Goal: Information Seeking & Learning: Learn about a topic

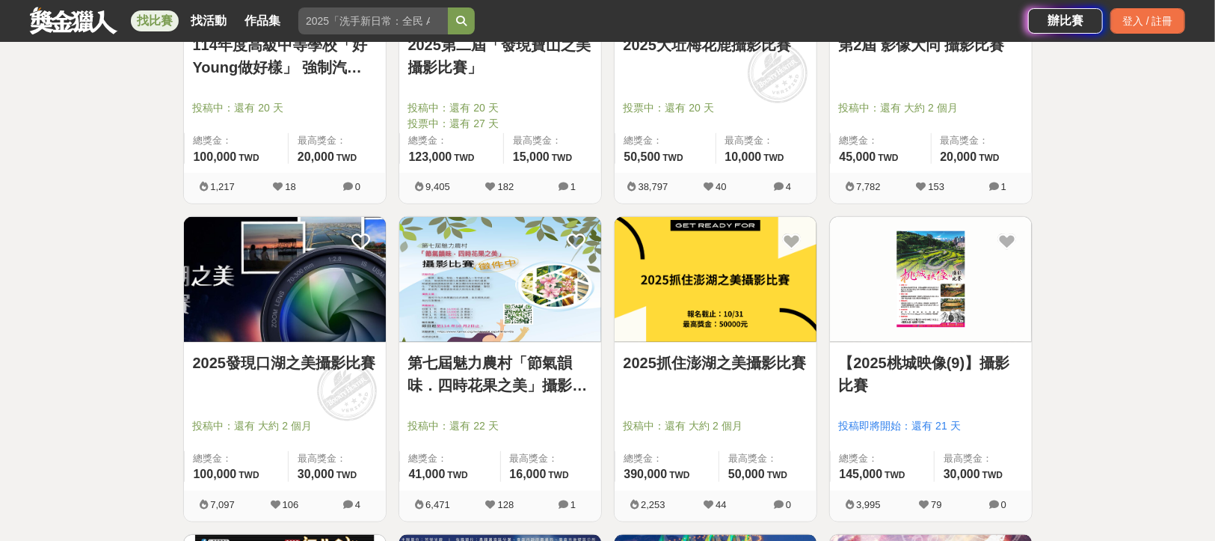
scroll to position [898, 0]
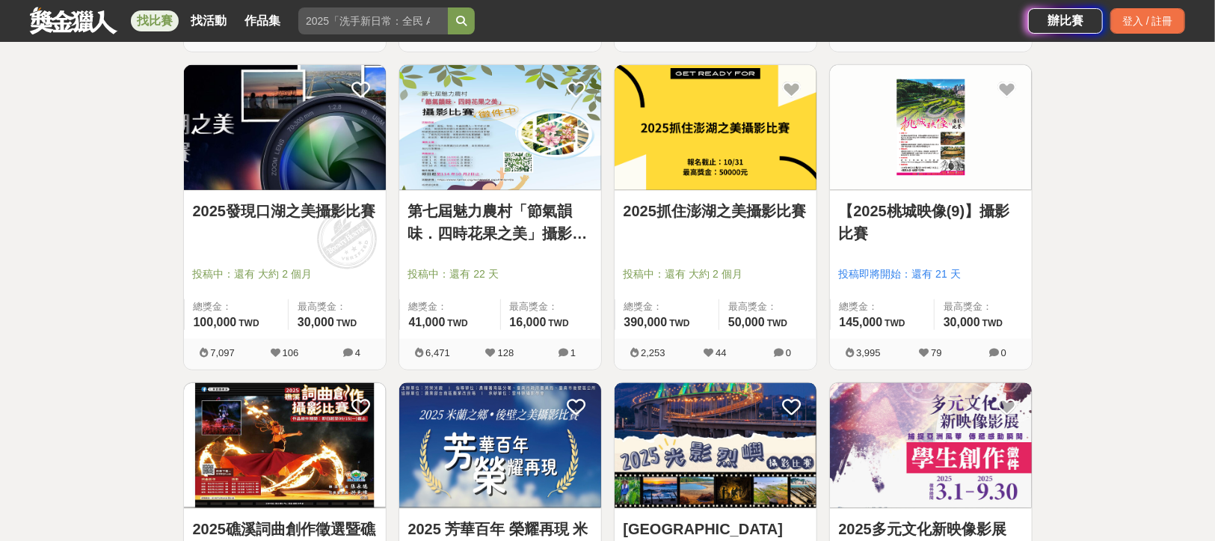
click at [690, 211] on link "2025抓住澎湖之美攝影比賽" at bounding box center [716, 211] width 184 height 22
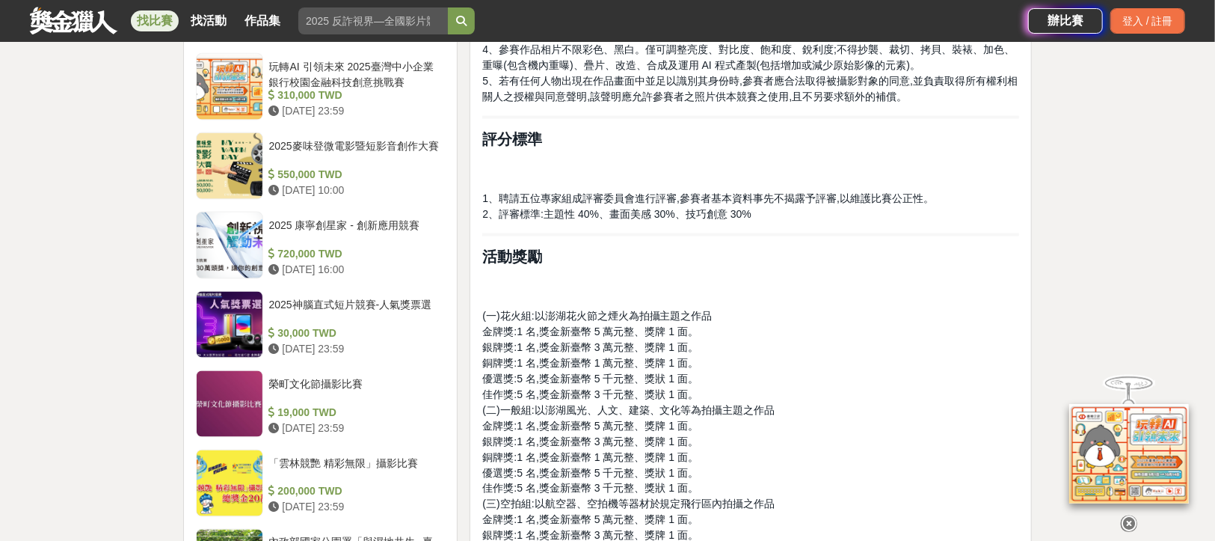
scroll to position [972, 0]
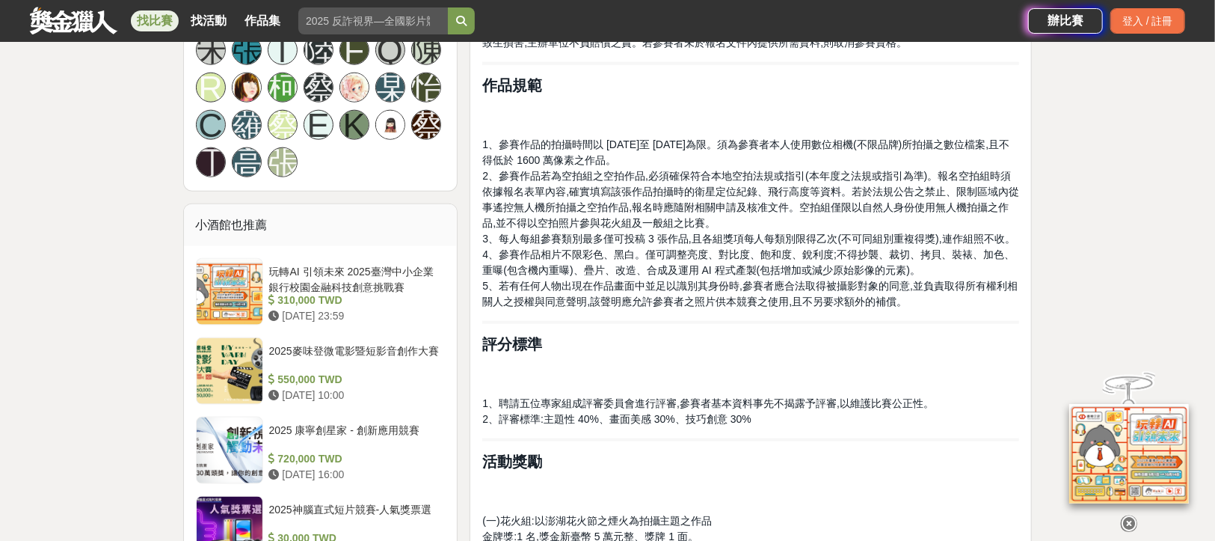
drag, startPoint x: 545, startPoint y: 150, endPoint x: 536, endPoint y: 149, distance: 9.1
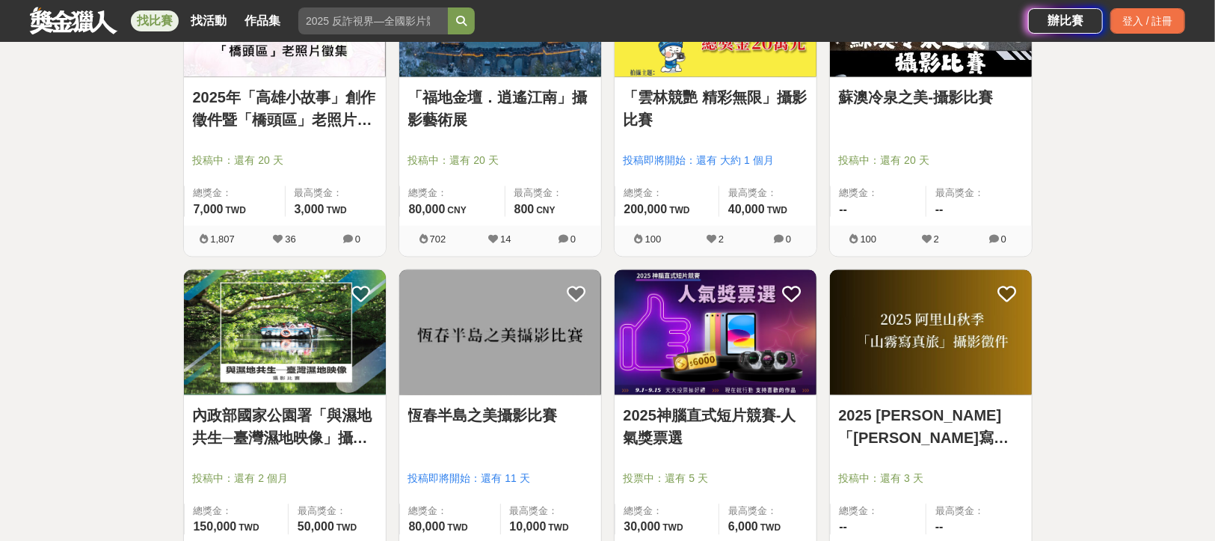
scroll to position [1870, 0]
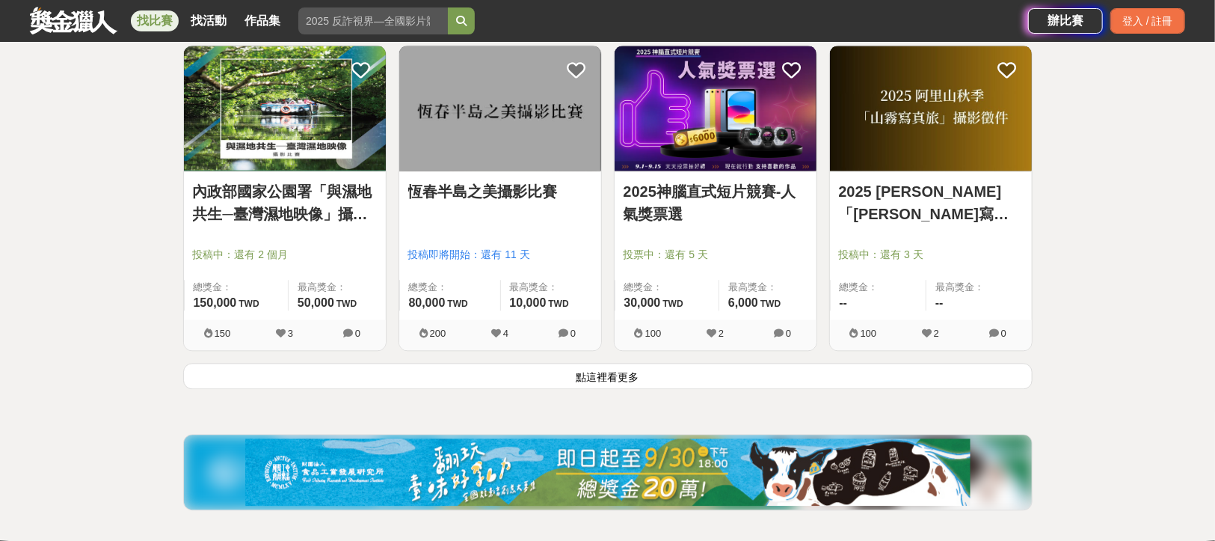
click at [620, 371] on button "點這裡看更多" at bounding box center [608, 376] width 850 height 26
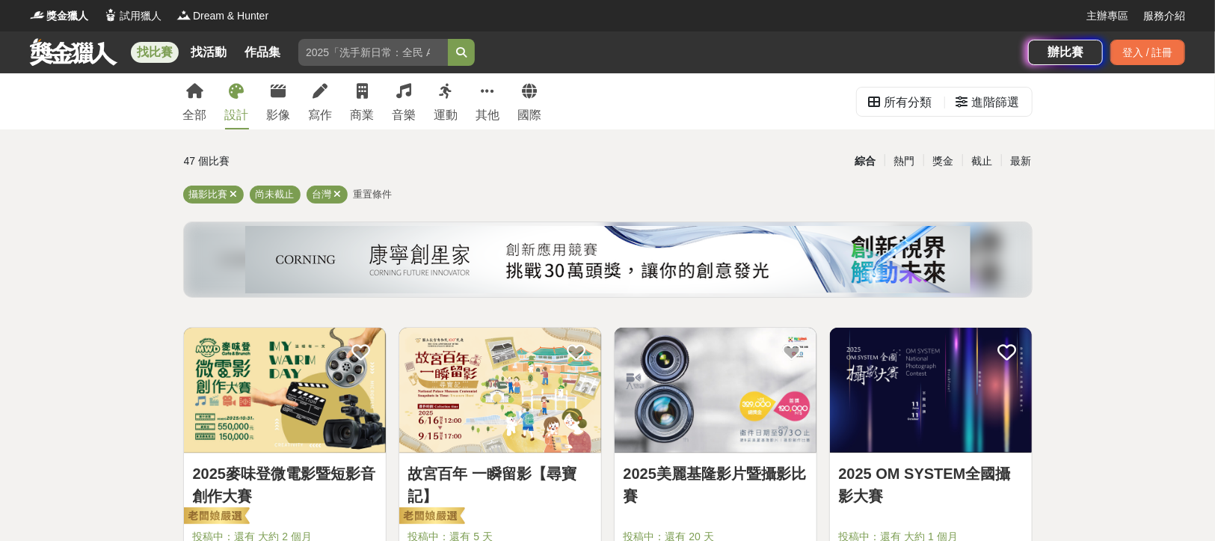
click at [232, 98] on icon at bounding box center [237, 91] width 15 height 15
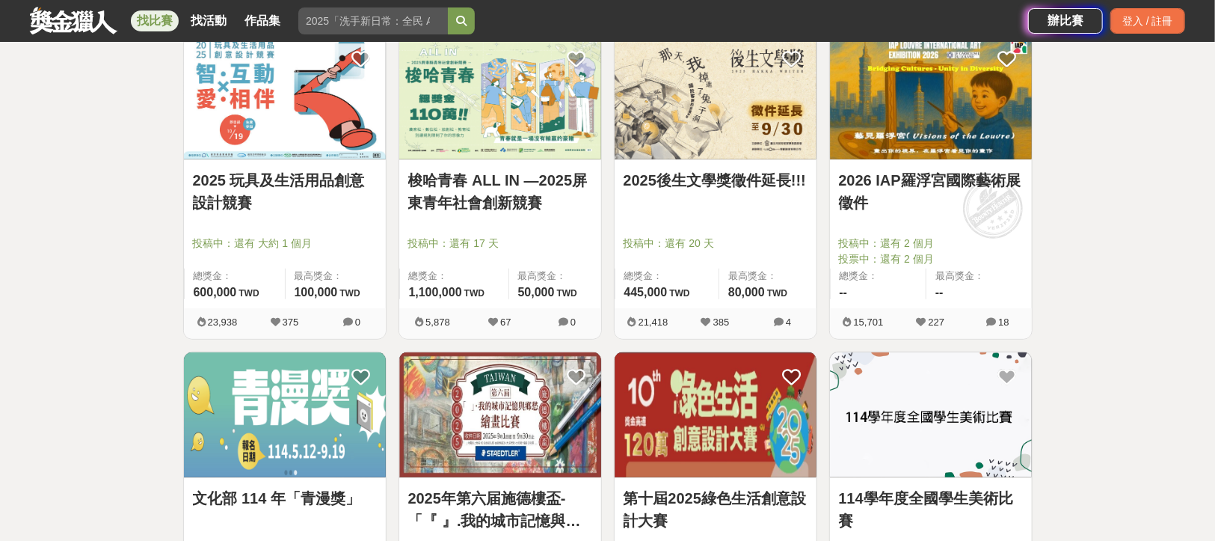
scroll to position [748, 0]
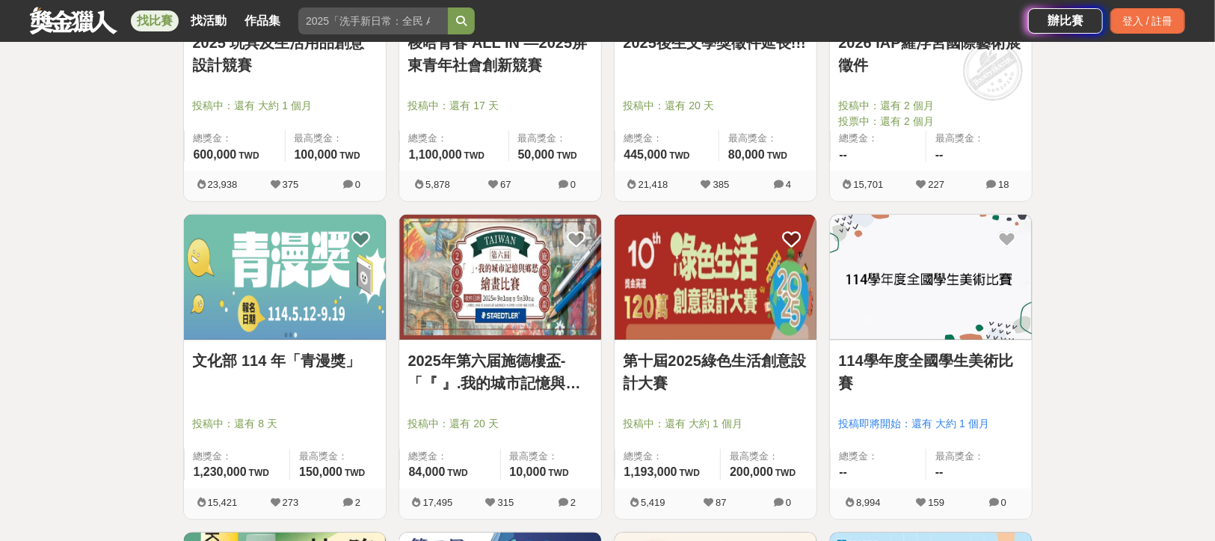
click at [945, 279] on img at bounding box center [931, 277] width 202 height 125
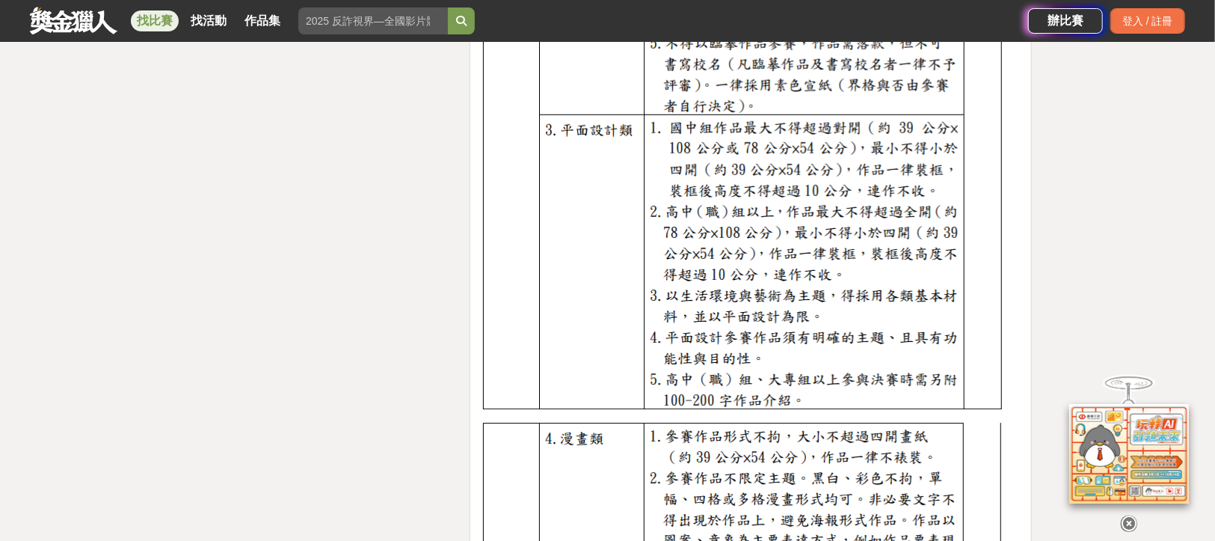
scroll to position [6134, 0]
